Goal: Transaction & Acquisition: Purchase product/service

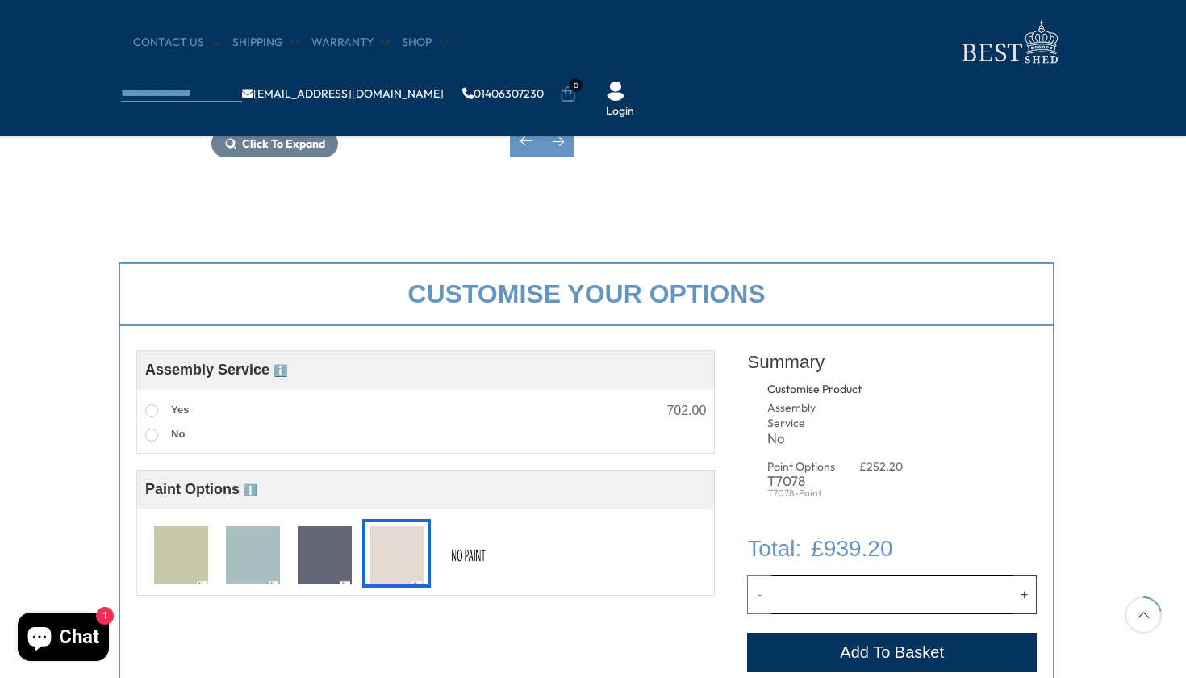
scroll to position [424, 6]
click at [154, 436] on span at bounding box center [151, 435] width 13 height 13
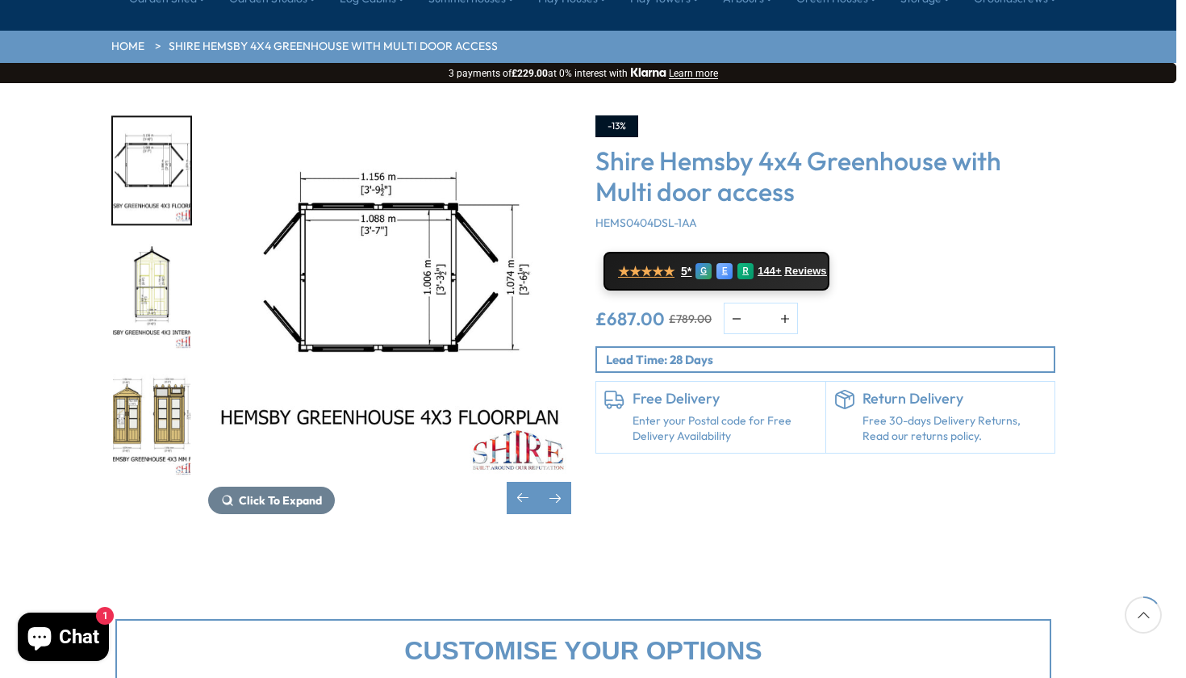
scroll to position [201, 10]
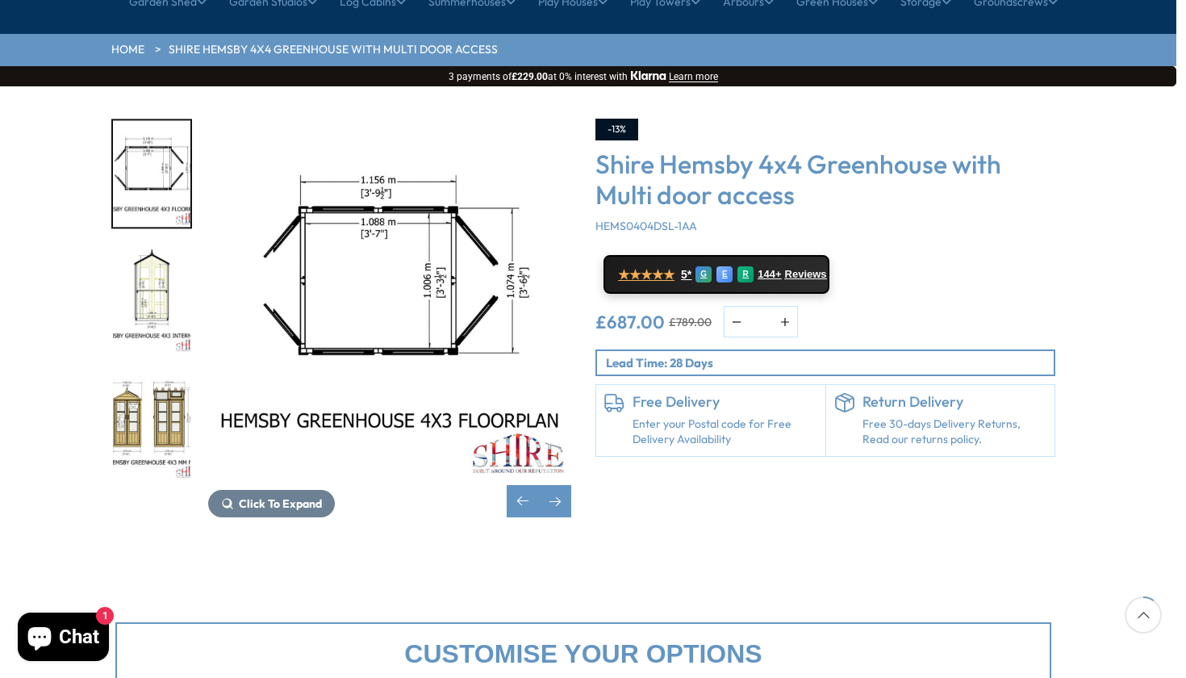
click at [134, 247] on img "6 / 7" at bounding box center [151, 300] width 77 height 107
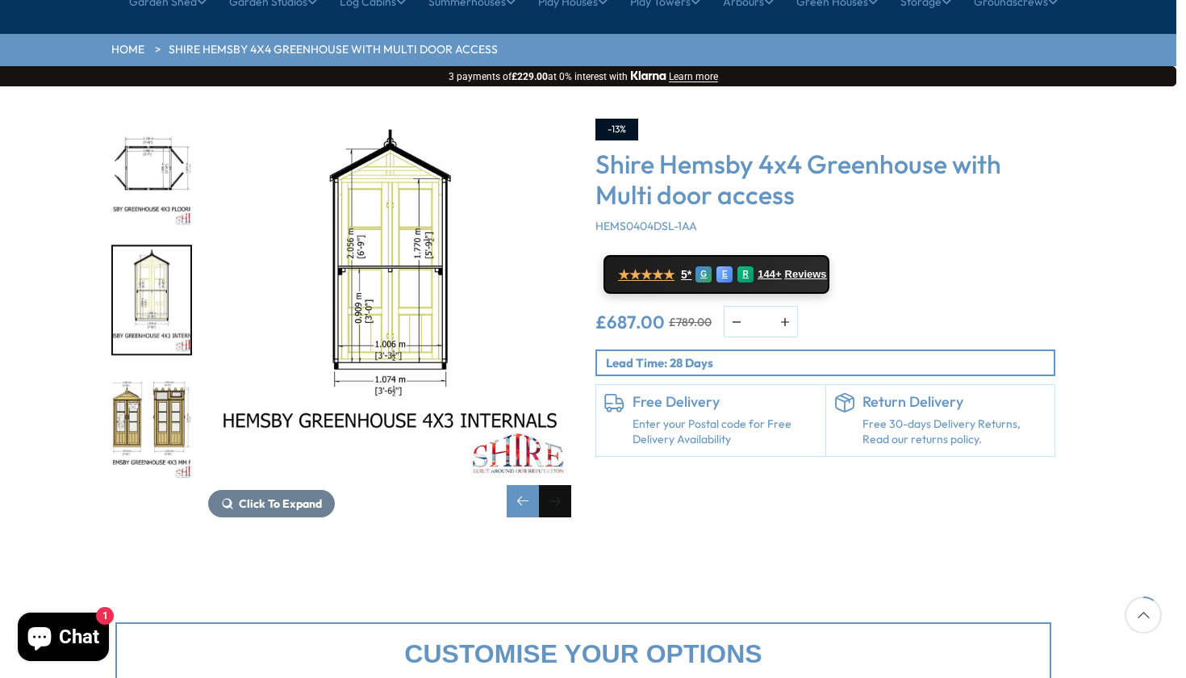
click at [550, 485] on div "Next slide" at bounding box center [555, 501] width 32 height 32
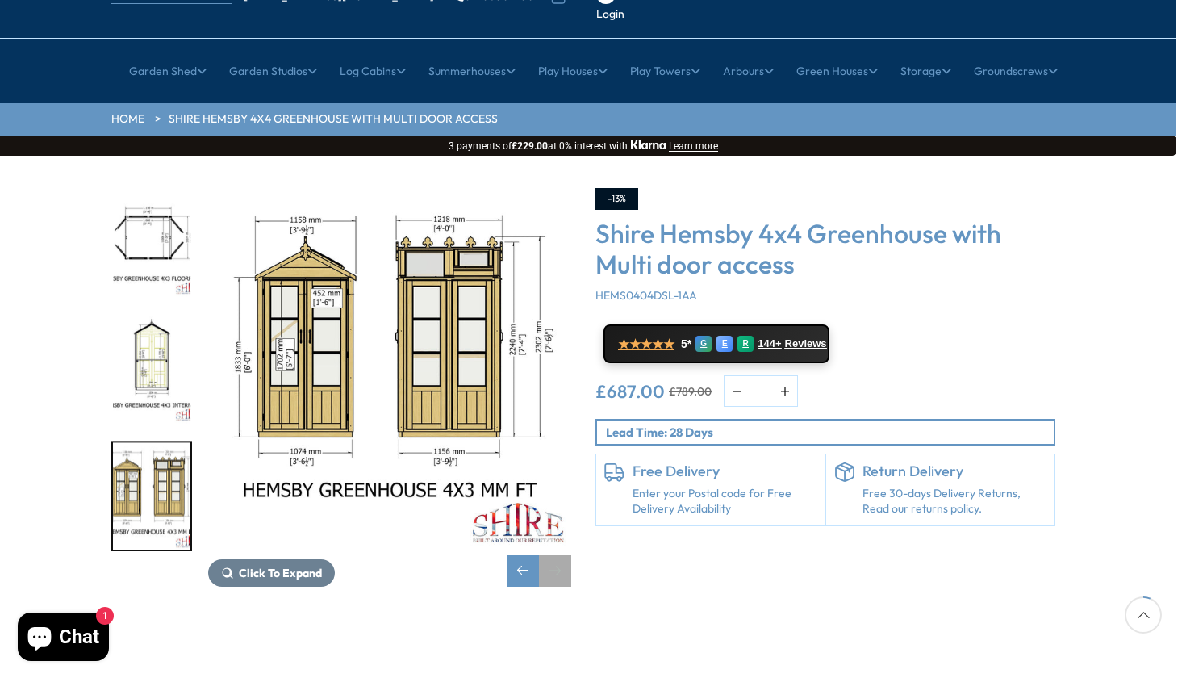
scroll to position [132, 10]
